Goal: Information Seeking & Learning: Learn about a topic

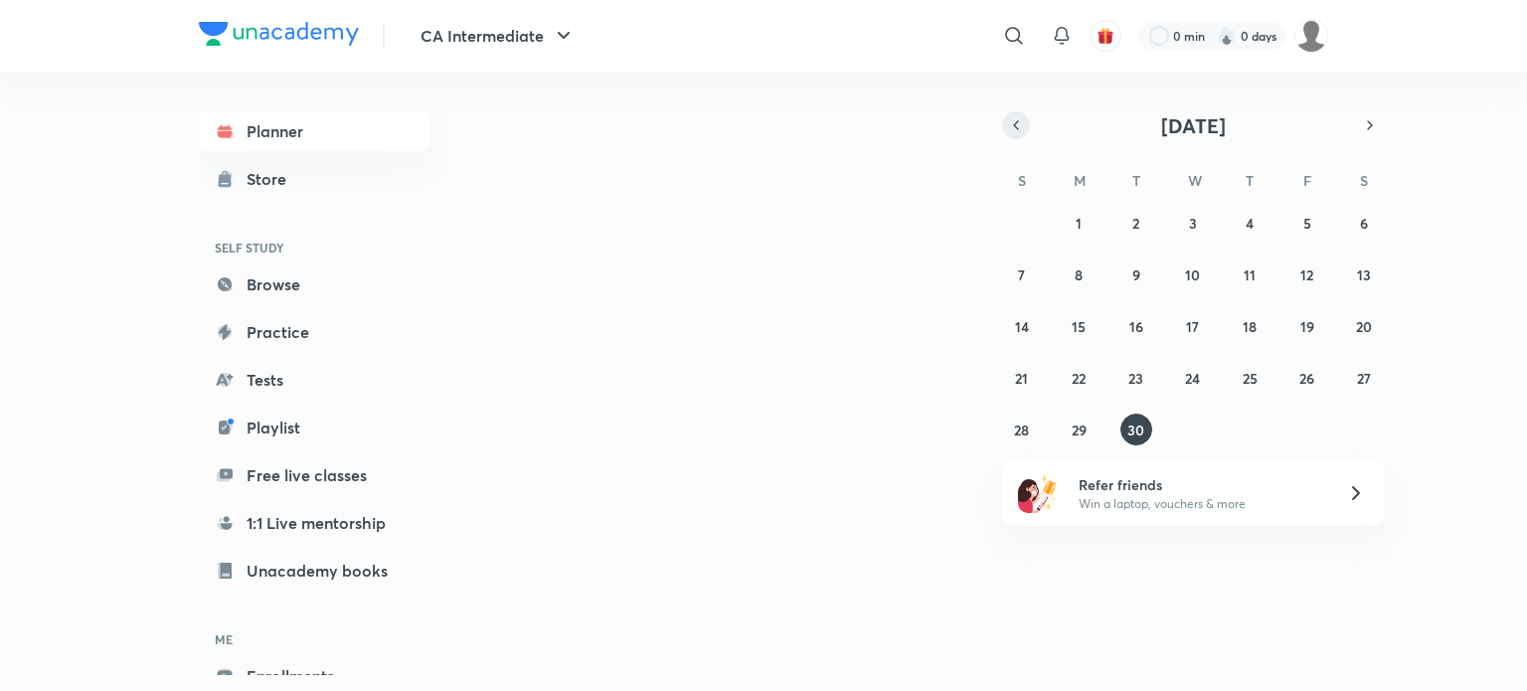
click at [1023, 126] on icon "button" at bounding box center [1016, 125] width 16 height 18
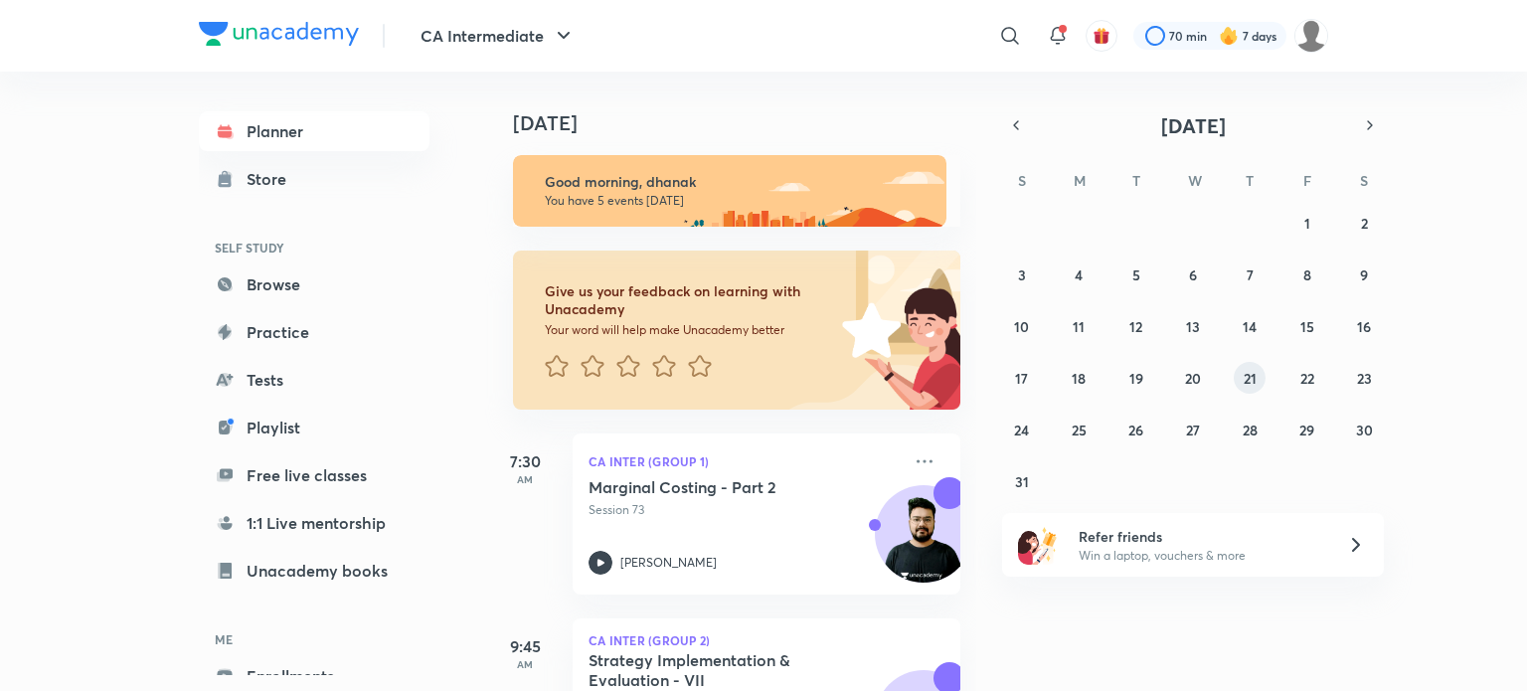
click at [1257, 380] on button "21" at bounding box center [1249, 378] width 32 height 32
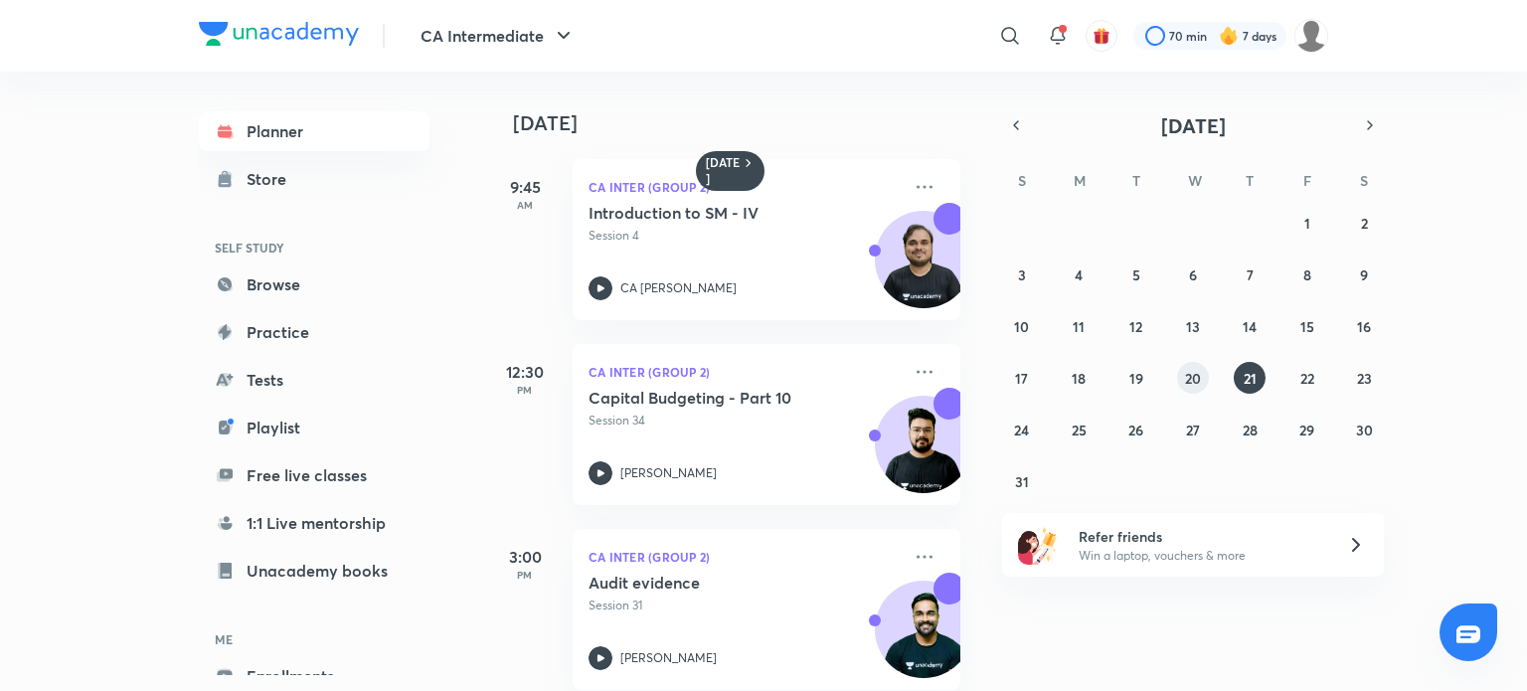
click at [1194, 377] on abbr "20" at bounding box center [1193, 378] width 16 height 19
click at [608, 465] on icon at bounding box center [600, 473] width 24 height 24
